Goal: Navigation & Orientation: Understand site structure

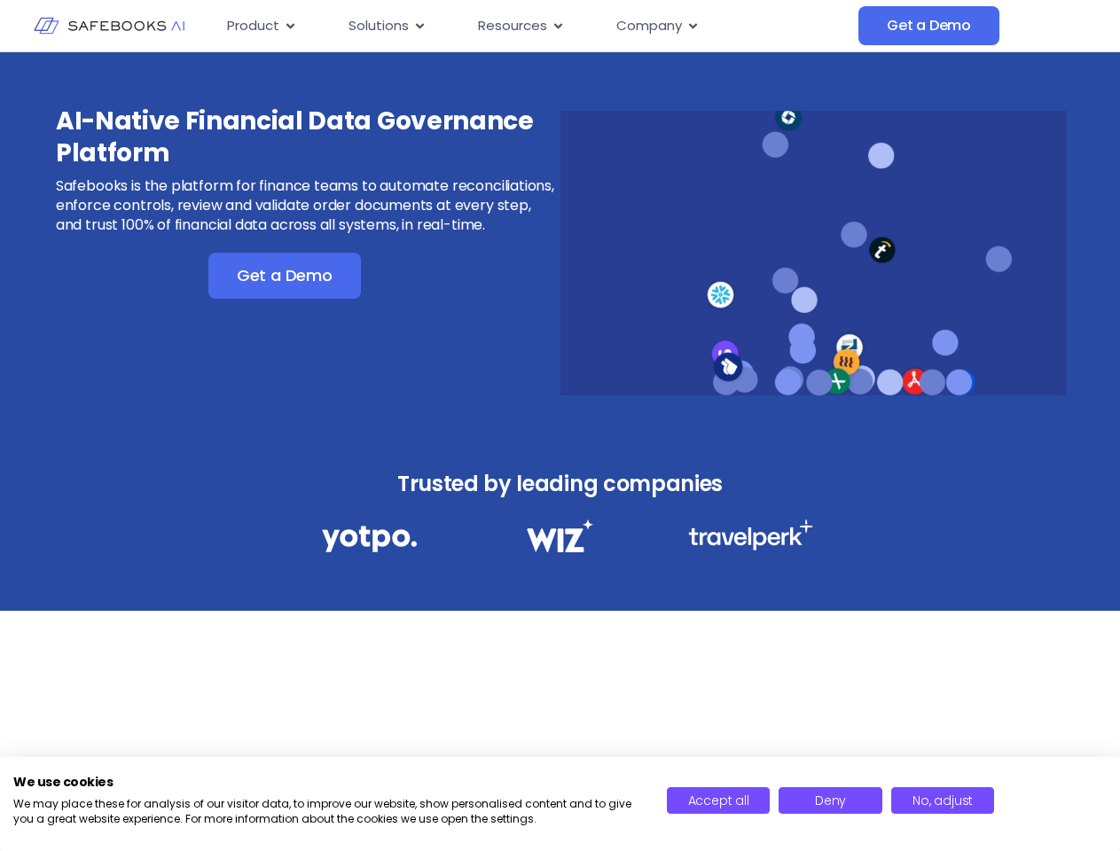
click at [559, 426] on div "AI-Native Financial Data Governance Platform Safebooks is the platform for fina…" at bounding box center [560, 241] width 1120 height 379
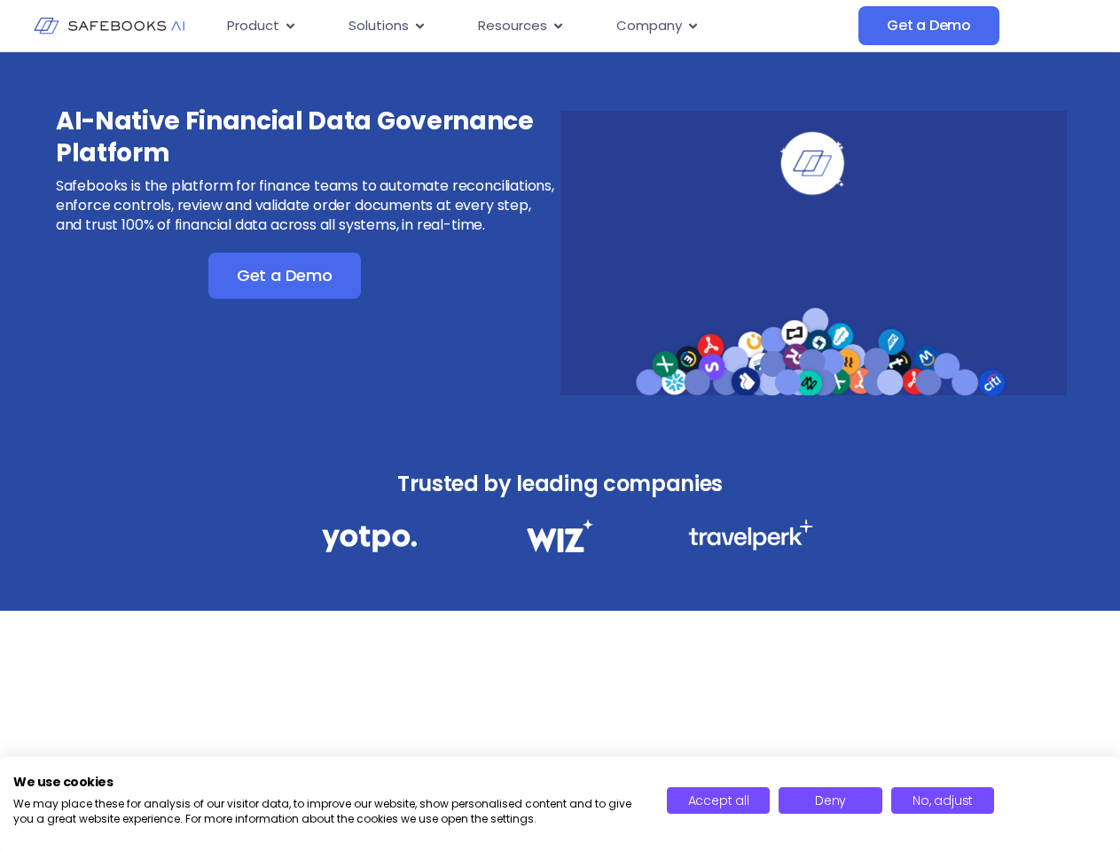
click at [289, 26] on icon "Menu" at bounding box center [290, 25] width 8 height 5
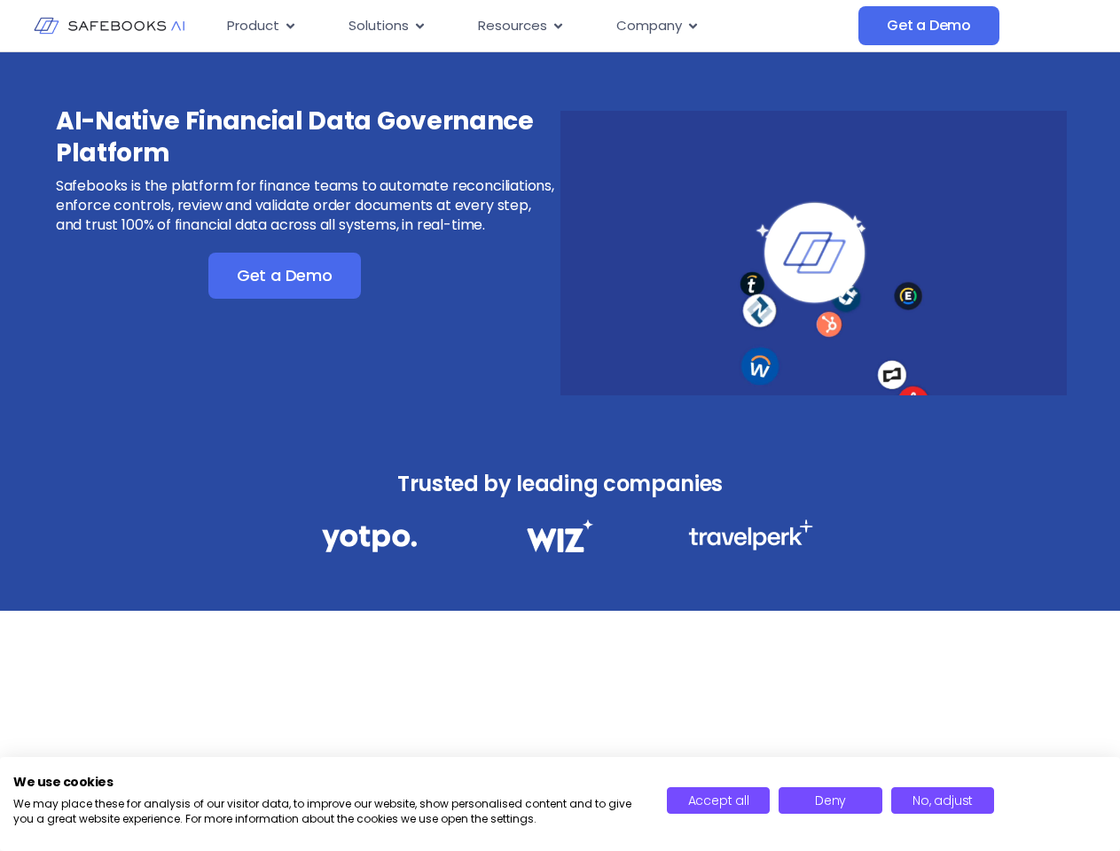
click at [418, 26] on icon "Menu" at bounding box center [420, 25] width 8 height 5
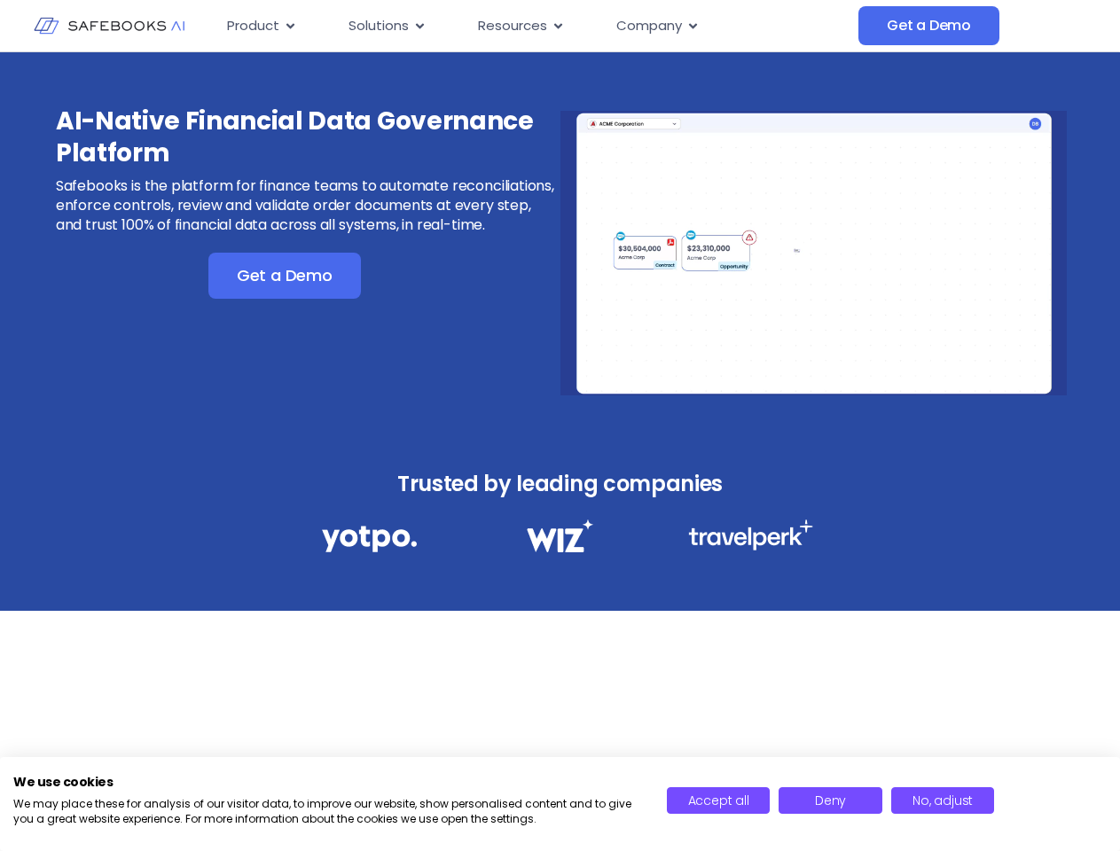
click at [556, 26] on icon "Menu" at bounding box center [558, 25] width 8 height 5
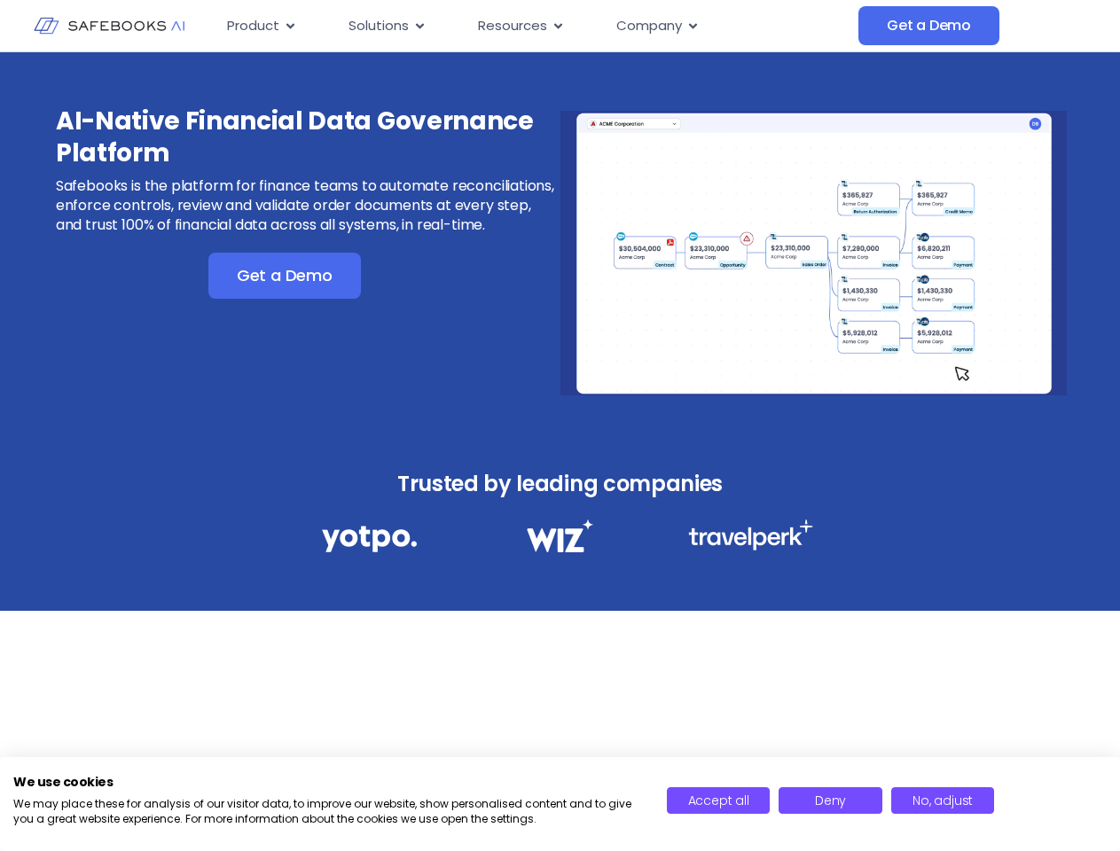
click at [692, 26] on icon "Menu" at bounding box center [693, 25] width 8 height 5
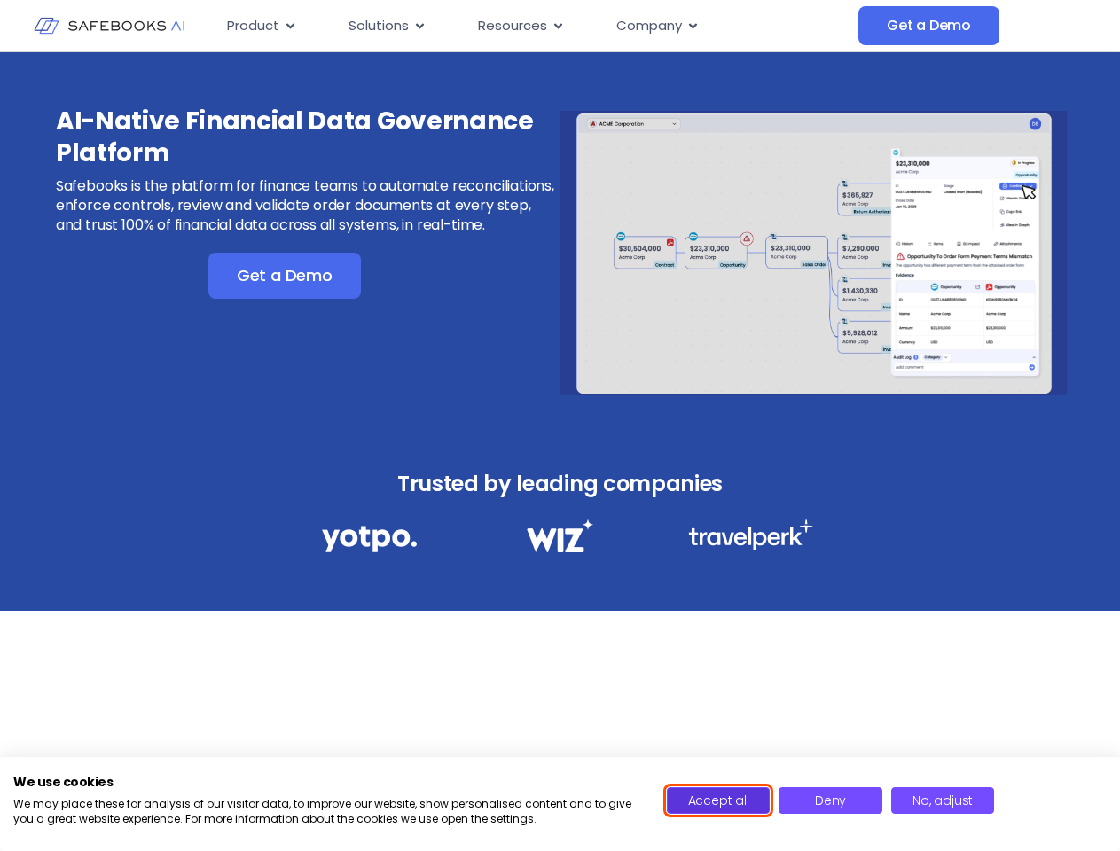
click at [718, 801] on span "Accept all" at bounding box center [718, 801] width 61 height 18
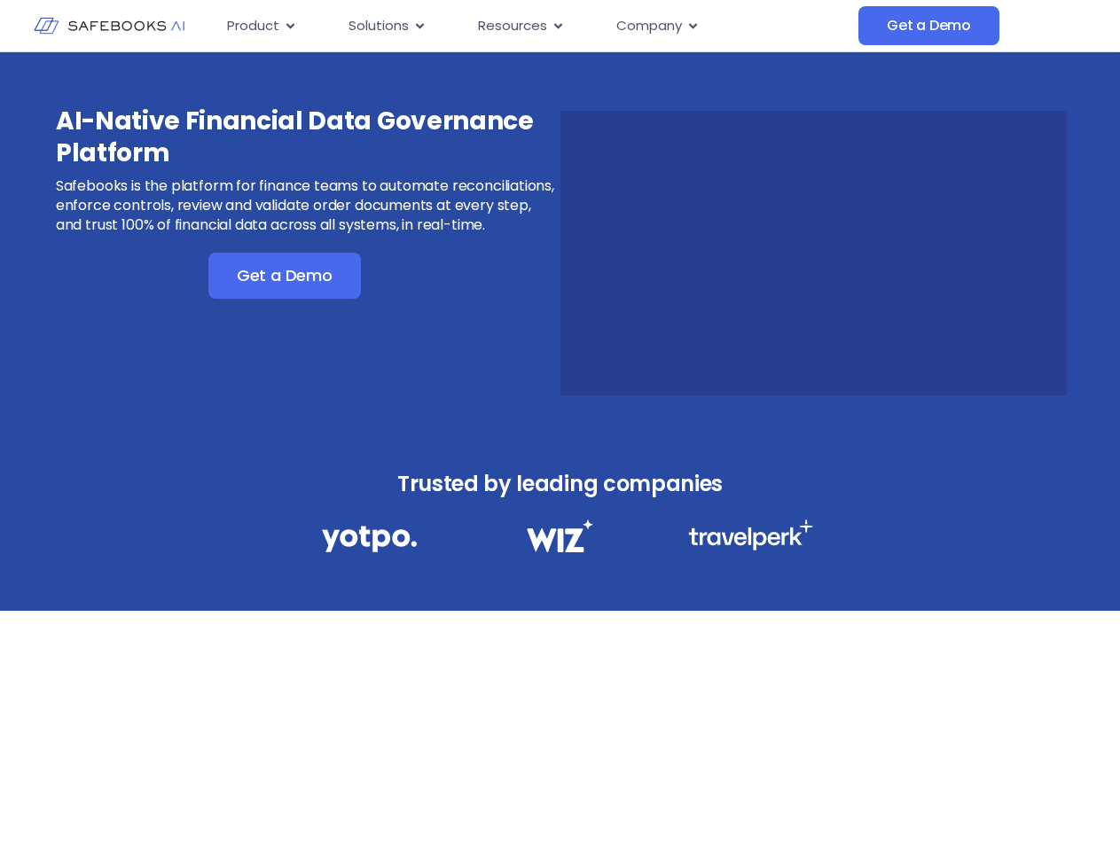
click at [830, 801] on div "AI-Native Financial Data Governance Platform Safebooks is the platform for fina…" at bounding box center [560, 431] width 1120 height 758
click at [942, 801] on div "AI-Native Financial Data Governance Platform Safebooks is the platform for fina…" at bounding box center [560, 431] width 1120 height 758
